Goal: Task Accomplishment & Management: Manage account settings

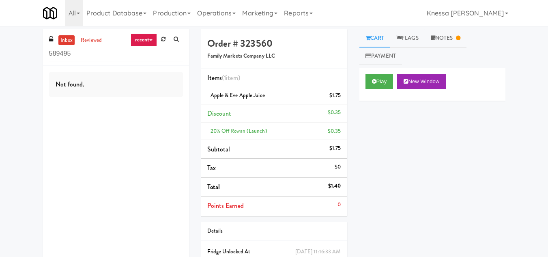
click at [151, 39] on link "recent" at bounding box center [144, 39] width 27 height 13
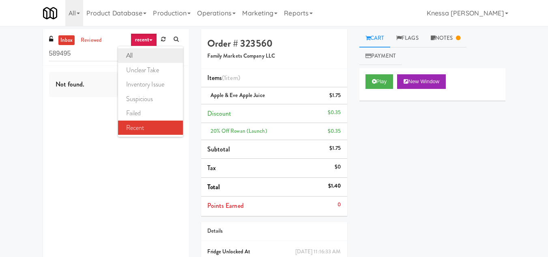
click at [147, 52] on link "all" at bounding box center [150, 55] width 65 height 15
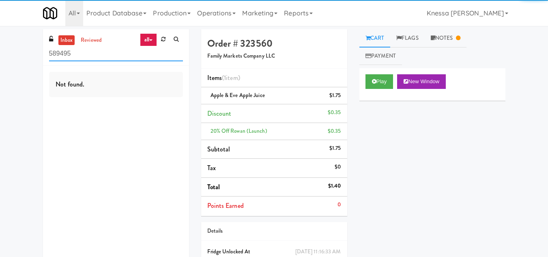
drag, startPoint x: 85, startPoint y: 56, endPoint x: 28, endPoint y: 60, distance: 57.8
click at [28, 60] on div "inbox reviewed all all unclear take inventory issue suspicious failed recent 58…" at bounding box center [274, 163] width 548 height 269
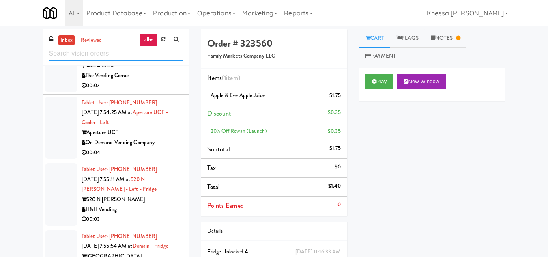
scroll to position [2889, 0]
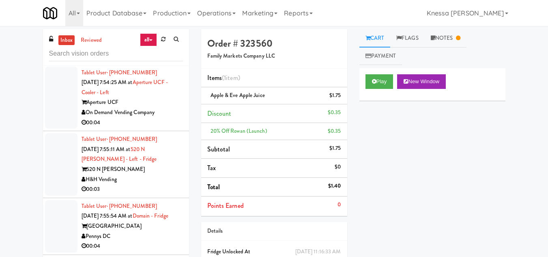
click at [146, 36] on link "all" at bounding box center [148, 39] width 17 height 13
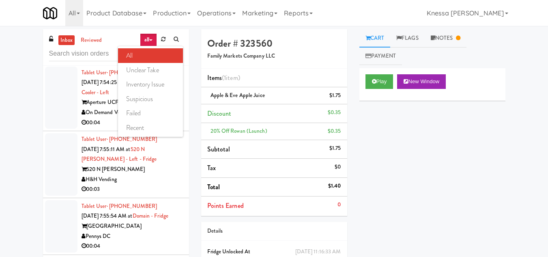
click at [148, 34] on link "all" at bounding box center [148, 39] width 17 height 13
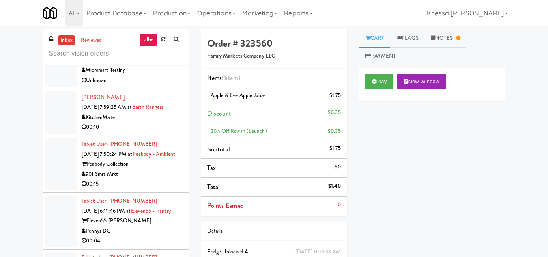
scroll to position [0, 0]
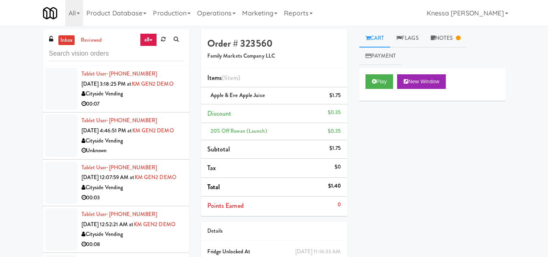
click at [132, 86] on span "[DATE] 3:18:25 PM at" at bounding box center [107, 84] width 50 height 8
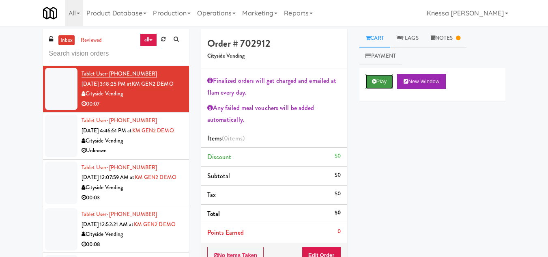
click at [381, 79] on button "Play" at bounding box center [380, 81] width 28 height 15
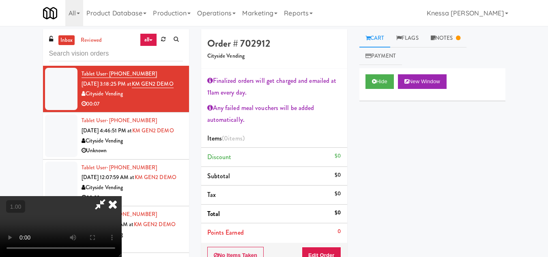
click at [104, 203] on icon at bounding box center [100, 204] width 19 height 16
click at [458, 36] on link "Notes" at bounding box center [446, 38] width 42 height 18
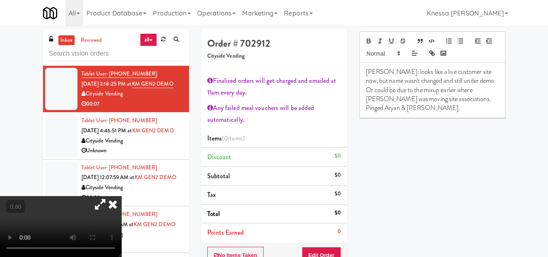
scroll to position [81, 0]
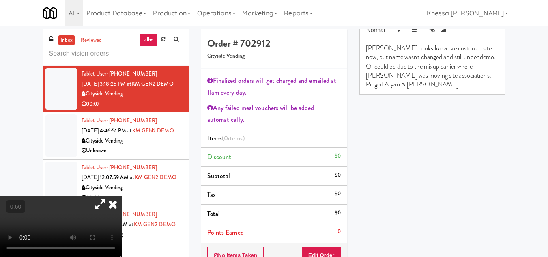
click at [122, 196] on icon at bounding box center [113, 204] width 18 height 16
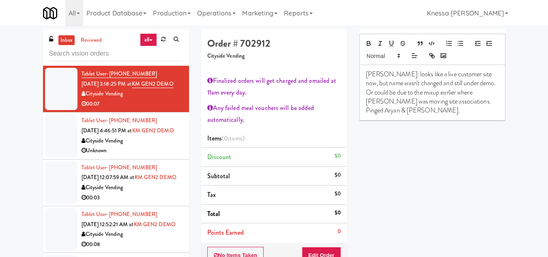
scroll to position [41, 0]
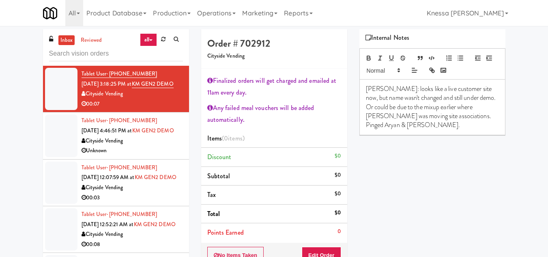
click at [145, 38] on link "all" at bounding box center [148, 39] width 17 height 13
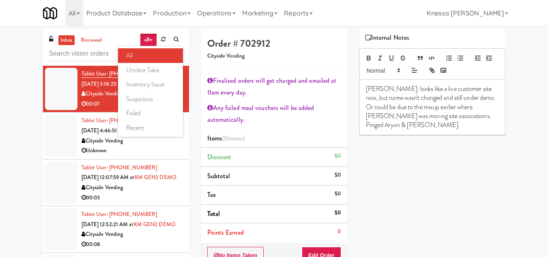
click at [151, 58] on link "all" at bounding box center [150, 55] width 65 height 15
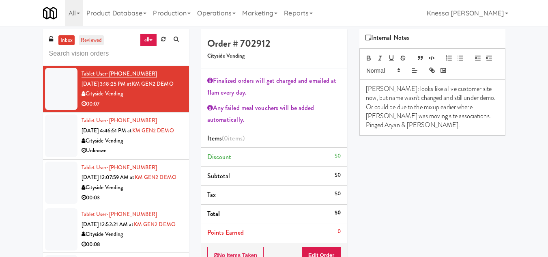
click at [93, 42] on link "reviewed" at bounding box center [91, 40] width 25 height 10
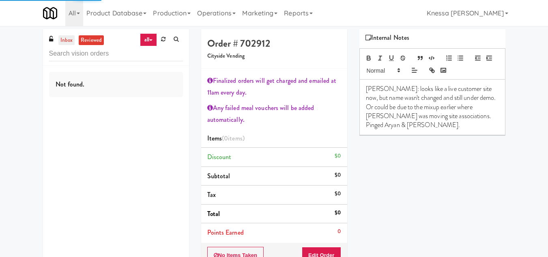
click at [70, 42] on link "inbox" at bounding box center [66, 40] width 17 height 10
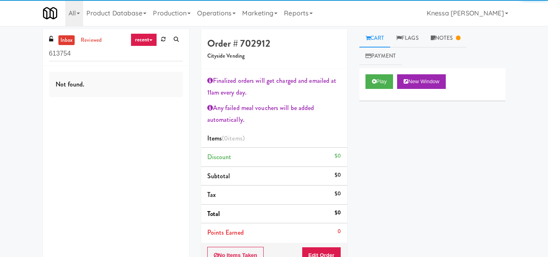
drag, startPoint x: 82, startPoint y: 54, endPoint x: 1, endPoint y: 58, distance: 81.3
click at [2, 58] on div "inbox reviewed recent all unclear take inventory issue suspicious failed recent…" at bounding box center [274, 189] width 548 height 321
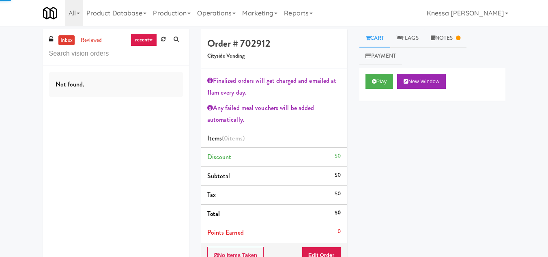
click at [141, 39] on link "recent" at bounding box center [144, 39] width 27 height 13
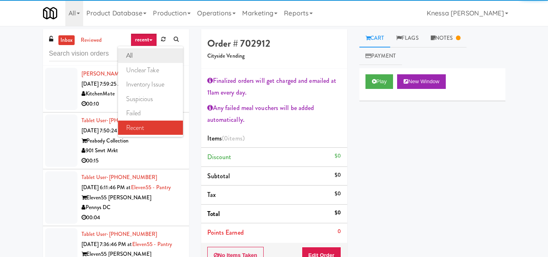
click at [124, 61] on link "all" at bounding box center [150, 55] width 65 height 15
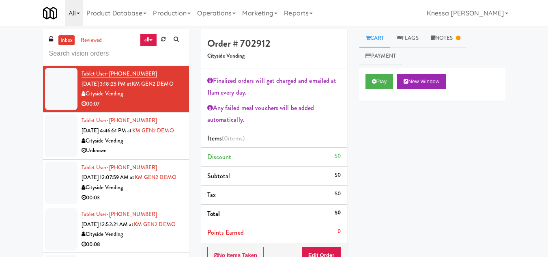
drag, startPoint x: 75, startPoint y: 13, endPoint x: 74, endPoint y: 22, distance: 8.1
click at [75, 13] on link "All" at bounding box center [74, 13] width 18 height 26
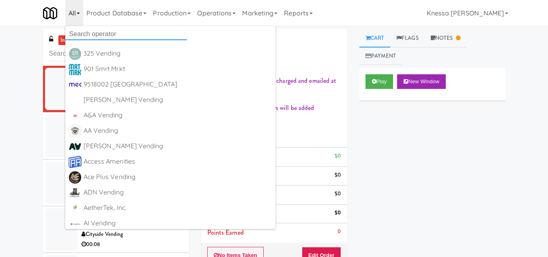
click at [79, 34] on input "text" at bounding box center [126, 34] width 122 height 12
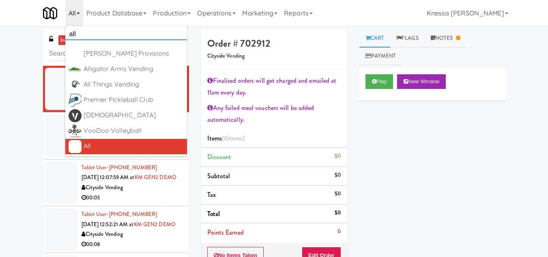
type input "all"
click at [102, 146] on div "All" at bounding box center [134, 146] width 100 height 12
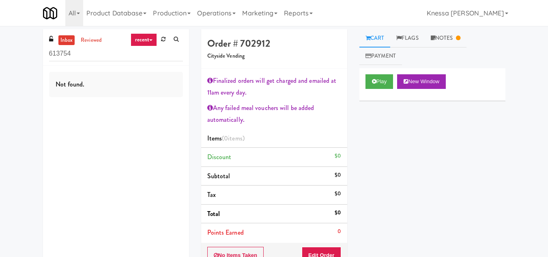
drag, startPoint x: 93, startPoint y: 56, endPoint x: 31, endPoint y: 57, distance: 62.5
click at [31, 57] on div "inbox reviewed recent all unclear take inventory issue suspicious failed recent…" at bounding box center [274, 189] width 548 height 321
click at [147, 40] on link "recent" at bounding box center [144, 39] width 27 height 13
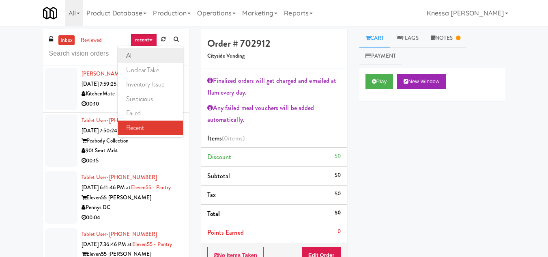
click at [142, 54] on link "all" at bounding box center [150, 55] width 65 height 15
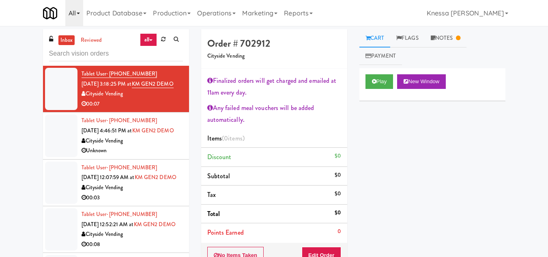
click at [73, 11] on link "All" at bounding box center [74, 13] width 18 height 26
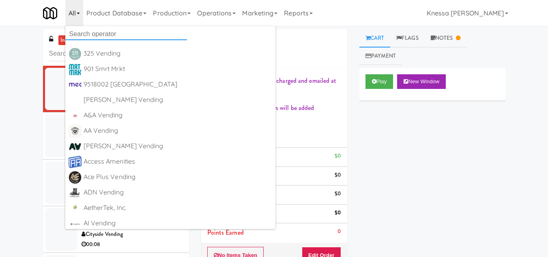
click at [88, 37] on input "text" at bounding box center [126, 34] width 122 height 12
paste input "The Mo - Fridge"
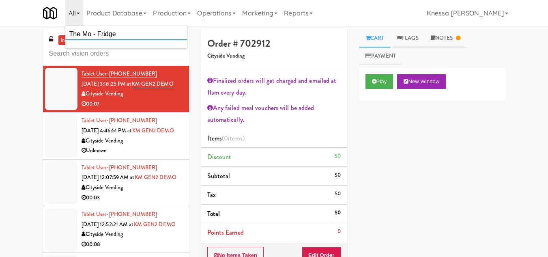
click at [134, 34] on input "The Mo - Fridge" at bounding box center [126, 34] width 122 height 12
type input "T"
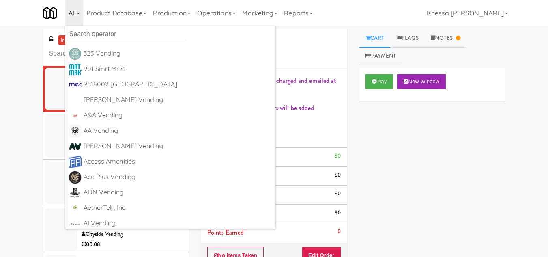
click at [0, 110] on div "inbox reviewed all all unclear take inventory issue suspicious failed recent Ta…" at bounding box center [274, 189] width 548 height 321
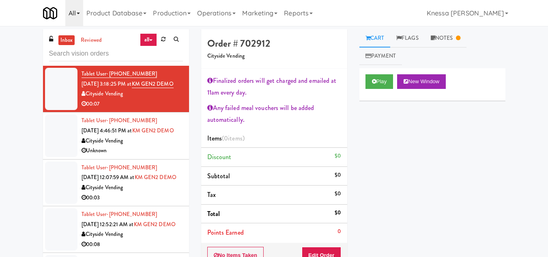
click at [76, 16] on link "All" at bounding box center [74, 13] width 18 height 26
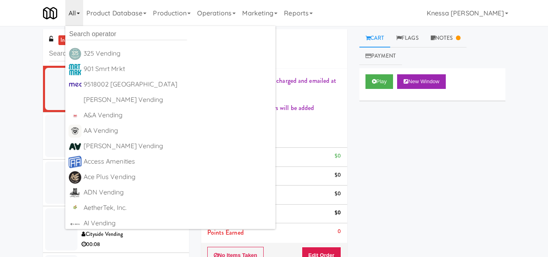
click at [387, 133] on div "Play New Window Primary Flag Clear Flag if unable to determine what was taken o…" at bounding box center [433, 220] width 146 height 304
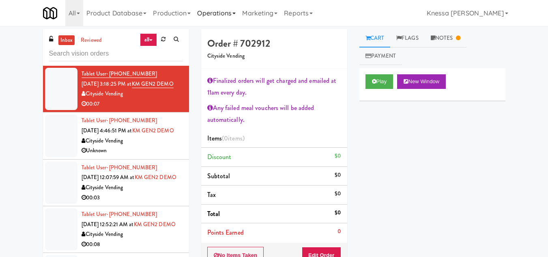
click at [215, 12] on link "Operations" at bounding box center [216, 13] width 45 height 26
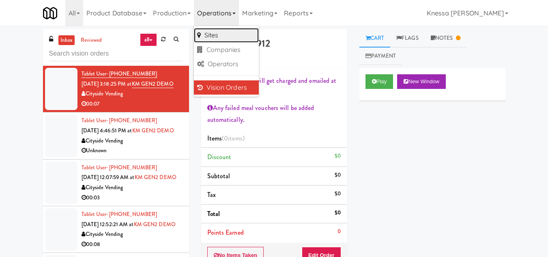
click at [215, 35] on link "Sites" at bounding box center [226, 35] width 65 height 15
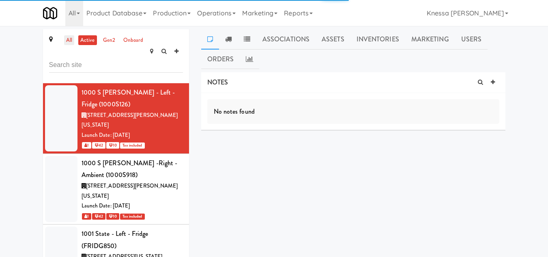
click at [67, 39] on link "all" at bounding box center [69, 40] width 10 height 10
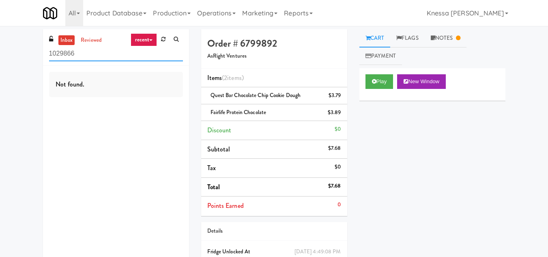
drag, startPoint x: 97, startPoint y: 52, endPoint x: 26, endPoint y: 54, distance: 71.5
click at [26, 54] on div "inbox reviewed recent all unclear take inventory issue suspicious failed recent…" at bounding box center [274, 163] width 548 height 269
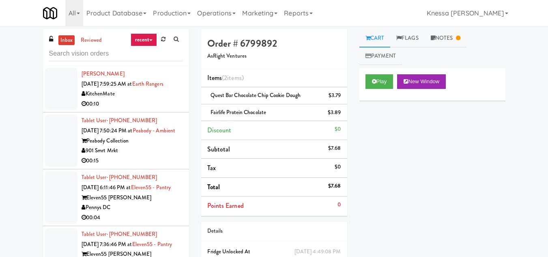
click at [144, 35] on link "recent" at bounding box center [144, 39] width 27 height 13
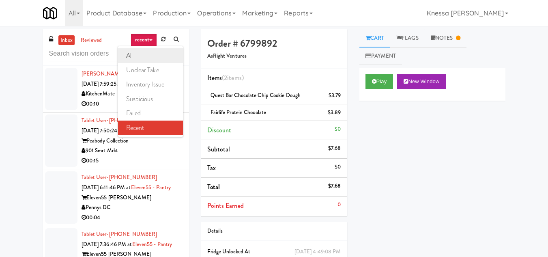
click at [144, 55] on link "all" at bounding box center [150, 55] width 65 height 15
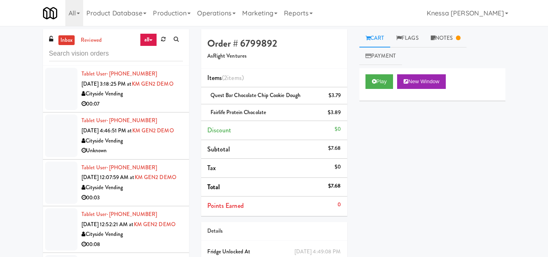
click at [139, 95] on div "Tablet User · (516) 554-1766 [DATE] 3:18:25 PM at KM GEN2 DEMO Cityside Vending…" at bounding box center [132, 89] width 101 height 40
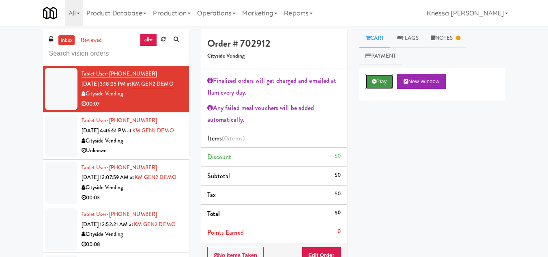
click at [386, 81] on button "Play" at bounding box center [380, 81] width 28 height 15
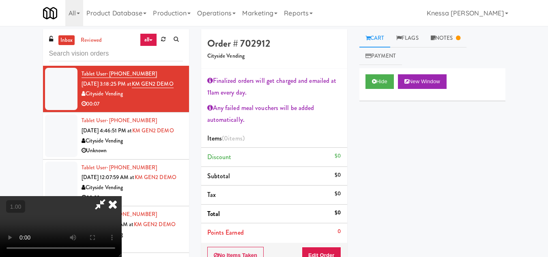
click at [423, 164] on div "Hide New Window Primary Flag Clear Flag if unable to determine what was taken o…" at bounding box center [433, 220] width 146 height 304
click at [122, 196] on icon at bounding box center [113, 204] width 18 height 16
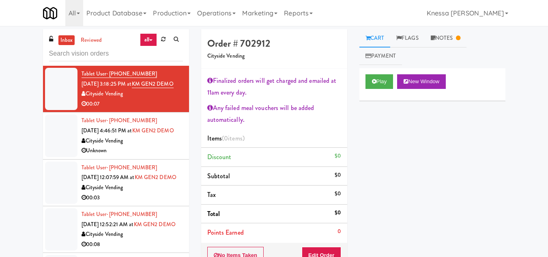
click at [125, 149] on div "Tablet User · (718) 980-8298 [DATE] 4:46:51 PM at KM GEN2 DEMO Cityside Vending…" at bounding box center [132, 136] width 101 height 40
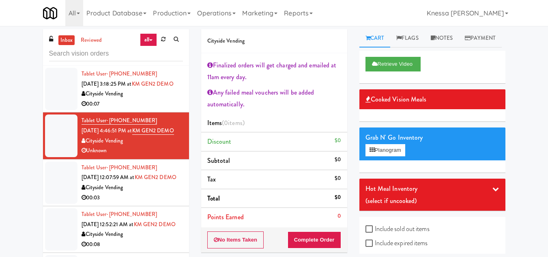
click at [125, 203] on div "Tablet User · (240) 515-0801 [DATE] 12:07:59 AM at KM GEN2 DEMO Cityside Vendin…" at bounding box center [132, 183] width 101 height 40
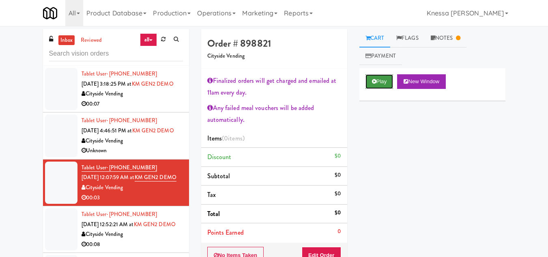
click at [380, 79] on button "Play" at bounding box center [380, 81] width 28 height 15
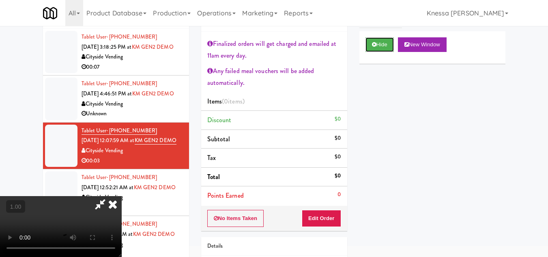
scroll to position [81, 0]
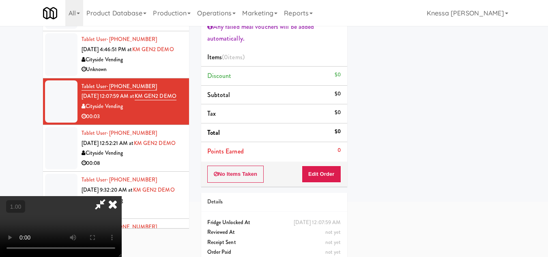
click at [122, 196] on icon at bounding box center [113, 204] width 18 height 16
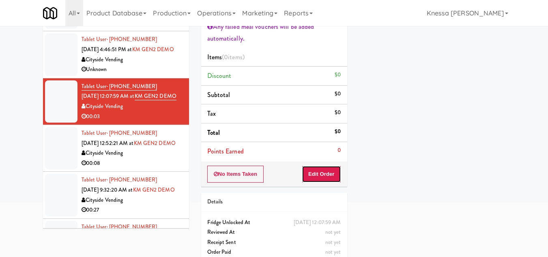
click at [320, 174] on button "Edit Order" at bounding box center [321, 174] width 39 height 17
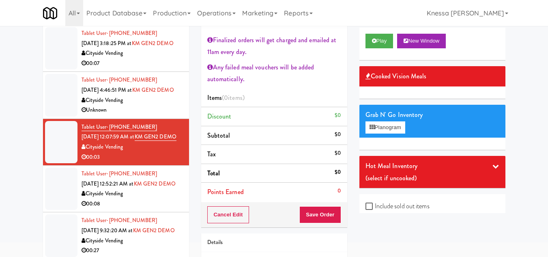
scroll to position [0, 0]
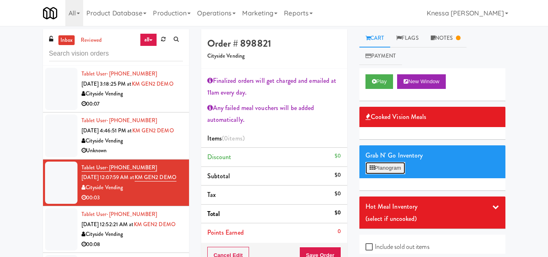
click at [389, 170] on button "Planogram" at bounding box center [386, 168] width 40 height 12
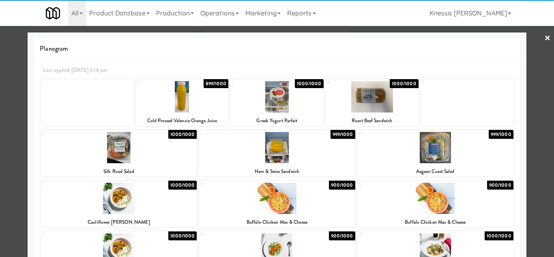
click at [545, 36] on link "×" at bounding box center [548, 38] width 6 height 25
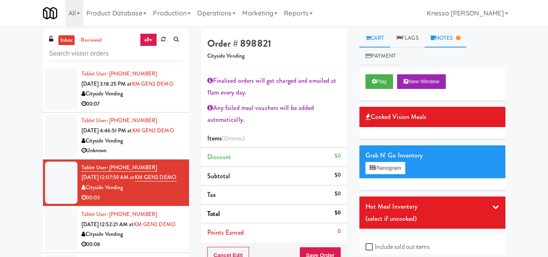
click at [457, 34] on link "Notes" at bounding box center [446, 38] width 42 height 18
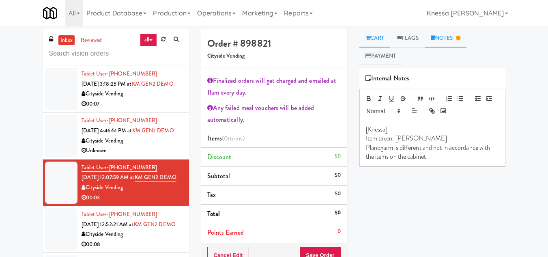
click at [379, 38] on link "Cart" at bounding box center [375, 38] width 31 height 18
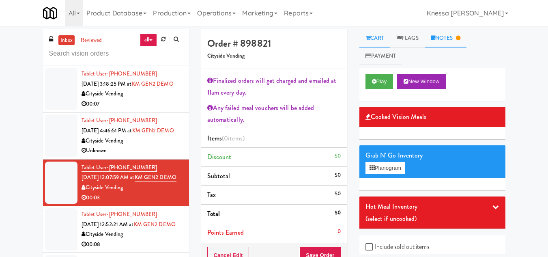
click at [442, 35] on link "Notes" at bounding box center [446, 38] width 42 height 18
